Goal: Task Accomplishment & Management: Complete application form

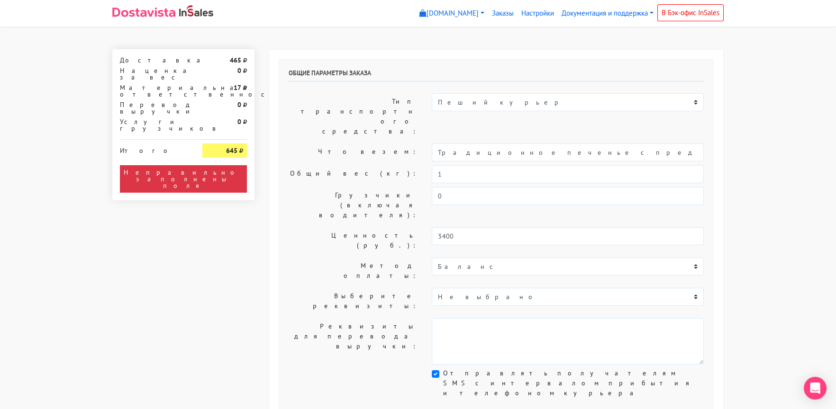
type input "1"
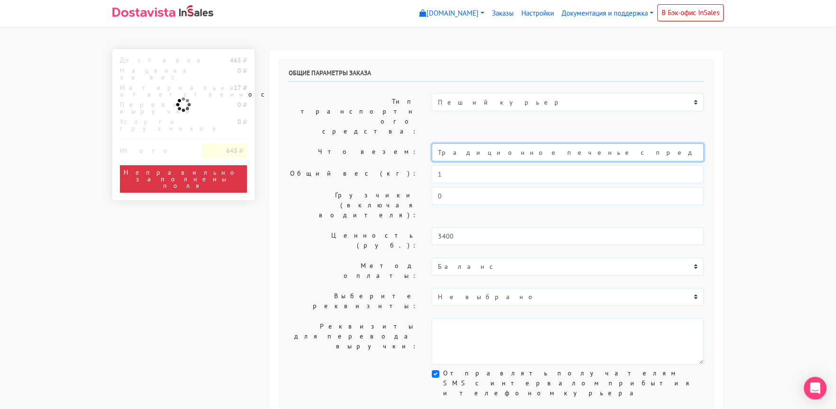
drag, startPoint x: 466, startPoint y: 126, endPoint x: 382, endPoint y: 127, distance: 83.9
click at [382, 144] on div "Что везем: Традиционное печенье с предсказаниями (Текст на заказ)" at bounding box center [496, 153] width 429 height 18
drag, startPoint x: 516, startPoint y: 124, endPoint x: 655, endPoint y: 126, distance: 139.8
click at [655, 144] on input "Печенье с предсказаниями (Текст на заказ)" at bounding box center [568, 153] width 272 height 18
type input "Печенье с предсказаниями"
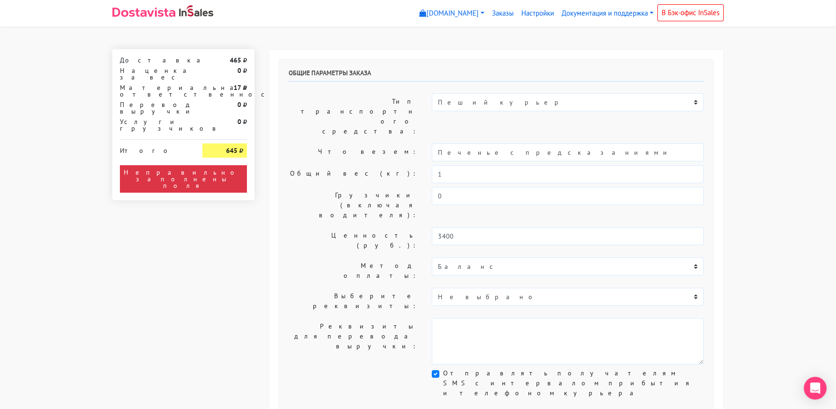
click at [336, 179] on div "Общие параметры заказа Тип транспортного средства: Пеший курьер Легковой автомо…" at bounding box center [496, 236] width 434 height 352
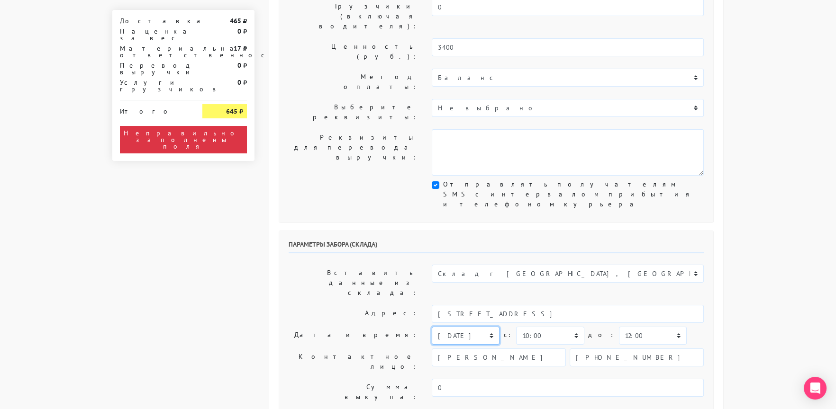
click at [449, 327] on select "[DATE] [DATE] [DATE] [DATE] [DATE] [DATE] [DATE] [DATE] [DATE]" at bounding box center [466, 336] width 68 height 18
select select "[DATE]"
click at [432, 327] on select "[DATE] [DATE] [DATE] [DATE] [DATE] [DATE] [DATE] [DATE] [DATE]" at bounding box center [466, 336] width 68 height 18
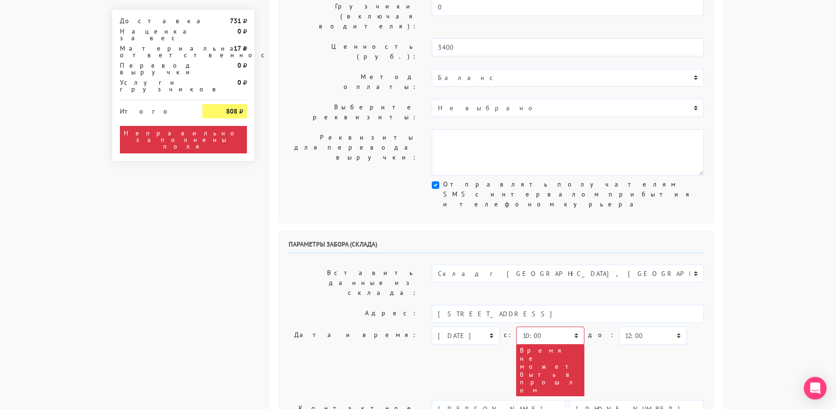
type textarea "Заказ 30591. Как пройти: по [GEOGRAPHIC_DATA] от круга второй поворот во двор. …"
click at [351, 400] on label "Контактное лицо:" at bounding box center [353, 413] width 143 height 27
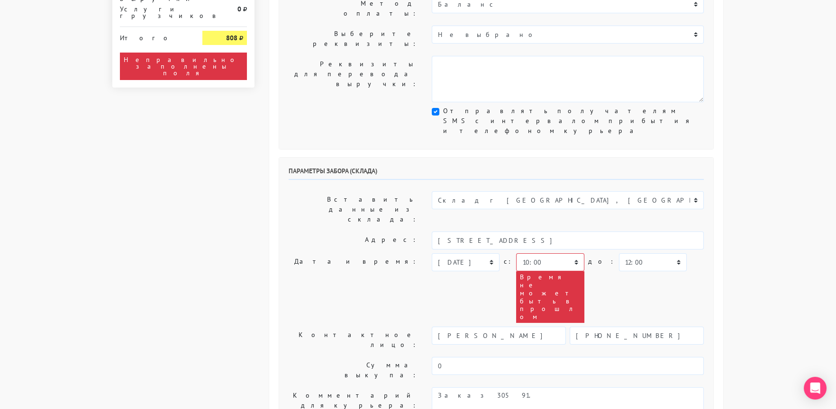
scroll to position [379, 0]
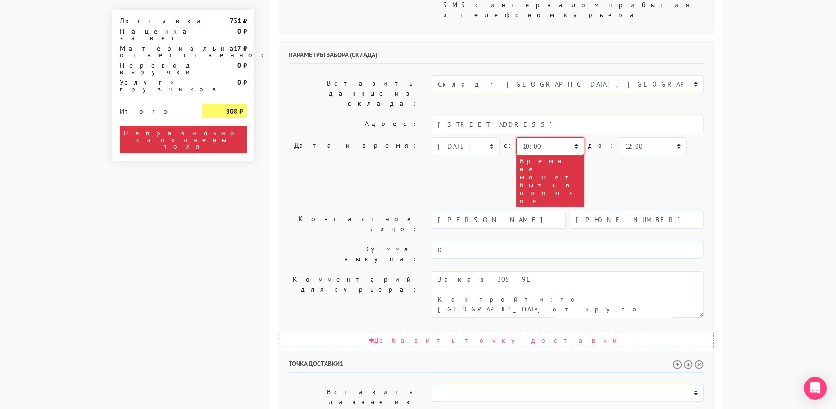
click at [538, 137] on select "00:00 00:30 01:00 01:30 02:00 02:30 03:00 03:30 04:00 04:30 05:00 05:30 06:00 0…" at bounding box center [550, 146] width 68 height 18
select select "12:00"
click at [516, 137] on select "00:00 00:30 01:00 01:30 02:00 02:30 03:00 03:30 04:00 04:30 05:00 05:30 06:00 0…" at bounding box center [550, 146] width 68 height 18
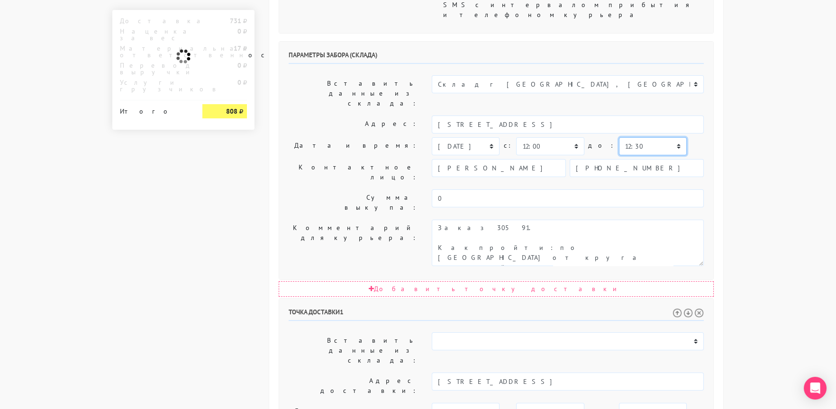
select select "14:00"
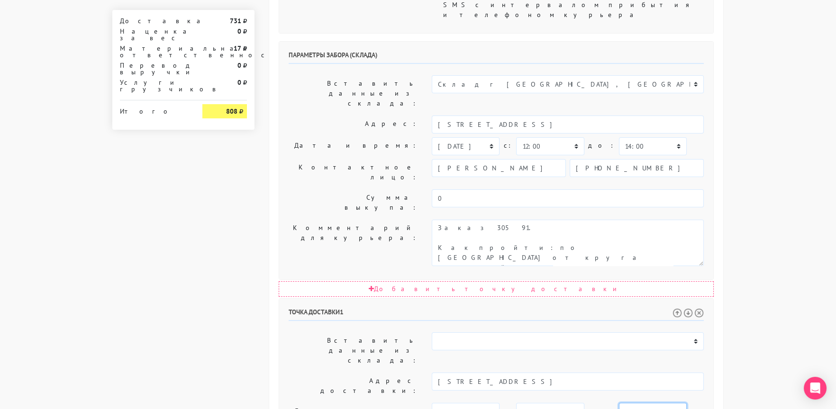
click at [619, 403] on select "00:00 00:30 01:00 01:30 02:00 02:30 03:00 03:30 04:00 04:30 05:00 05:30 06:00 0…" at bounding box center [653, 412] width 68 height 18
select select "17:30"
click at [619, 403] on select "00:00 00:30 01:00 01:30 02:00 02:30 03:00 03:30 04:00 04:30 05:00 05:30 06:00 0…" at bounding box center [653, 412] width 68 height 18
drag, startPoint x: 576, startPoint y: 302, endPoint x: 600, endPoint y: 344, distance: 48.6
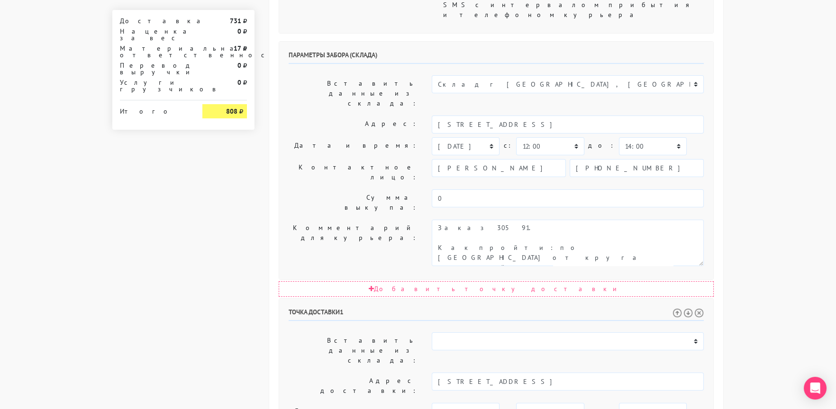
type textarea "Прошу позвонить получателю перед выездом. До 18.00."
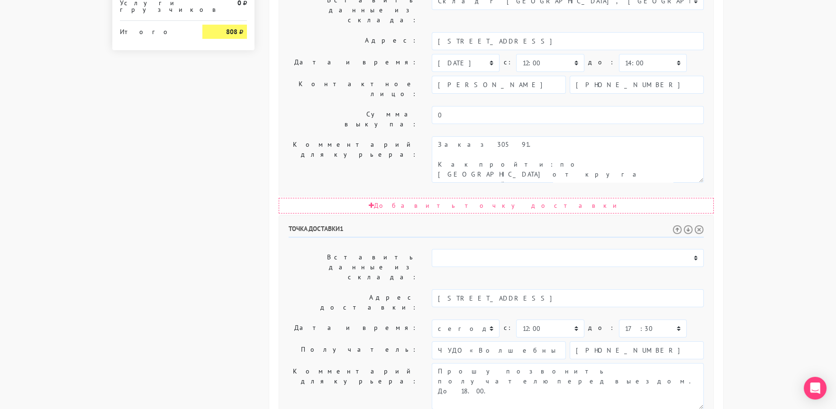
scroll to position [463, 0]
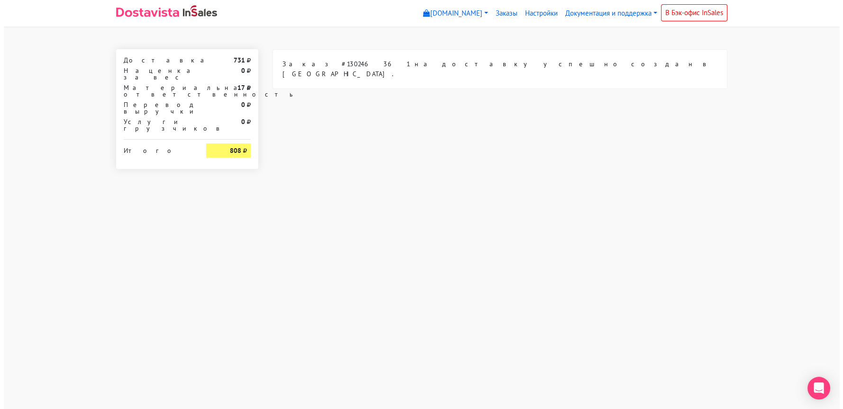
scroll to position [0, 0]
